Goal: Entertainment & Leisure: Consume media (video, audio)

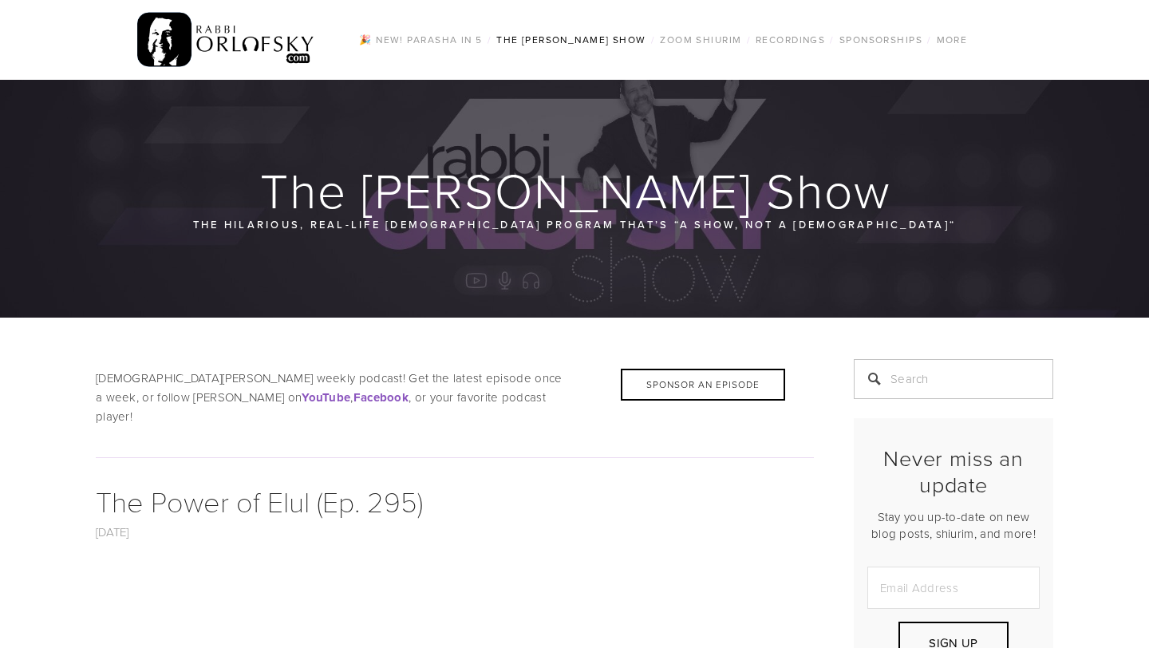
click at [145, 31] on img at bounding box center [226, 40] width 178 height 62
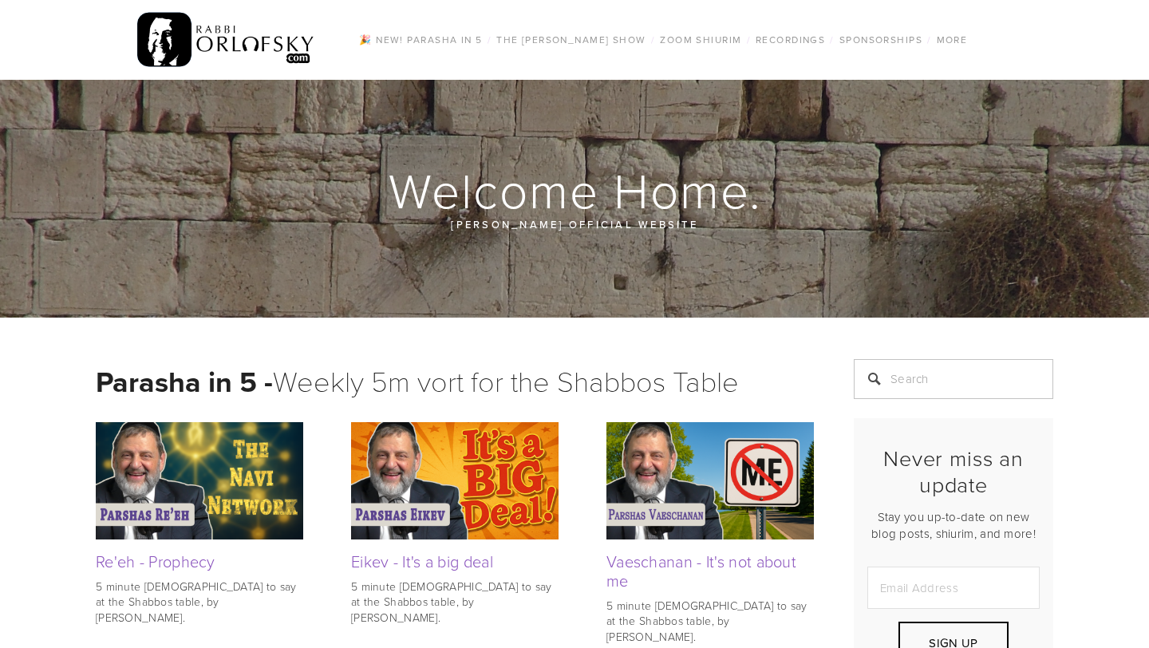
click at [424, 449] on img at bounding box center [454, 480] width 207 height 116
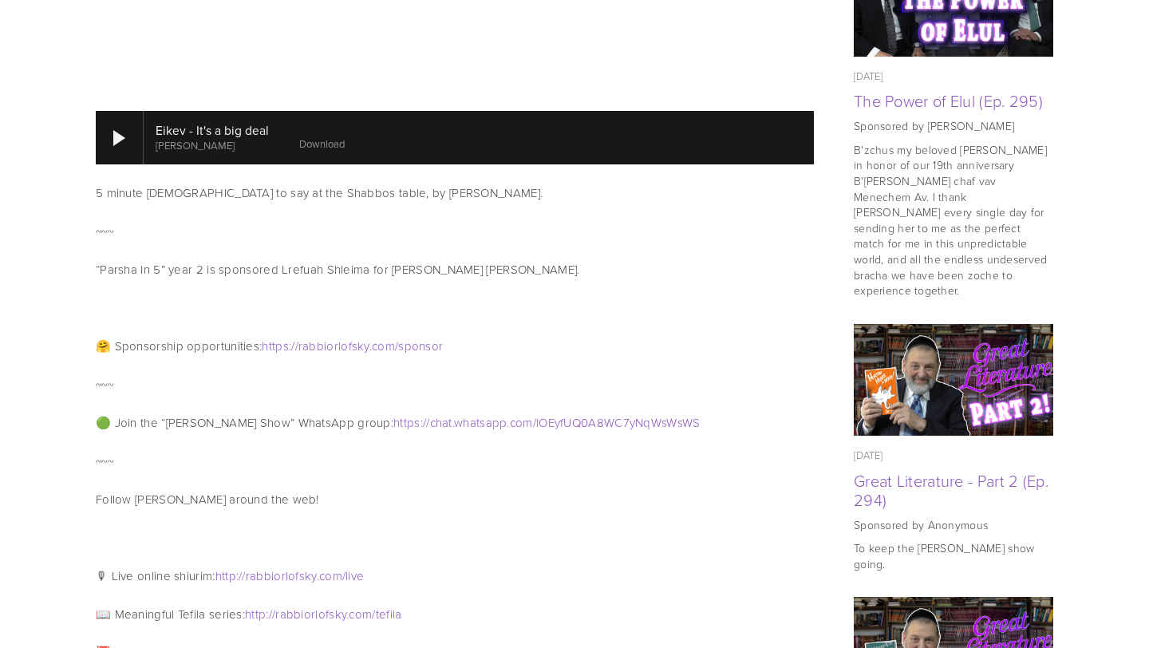
scroll to position [901, 0]
